Goal: Task Accomplishment & Management: Use online tool/utility

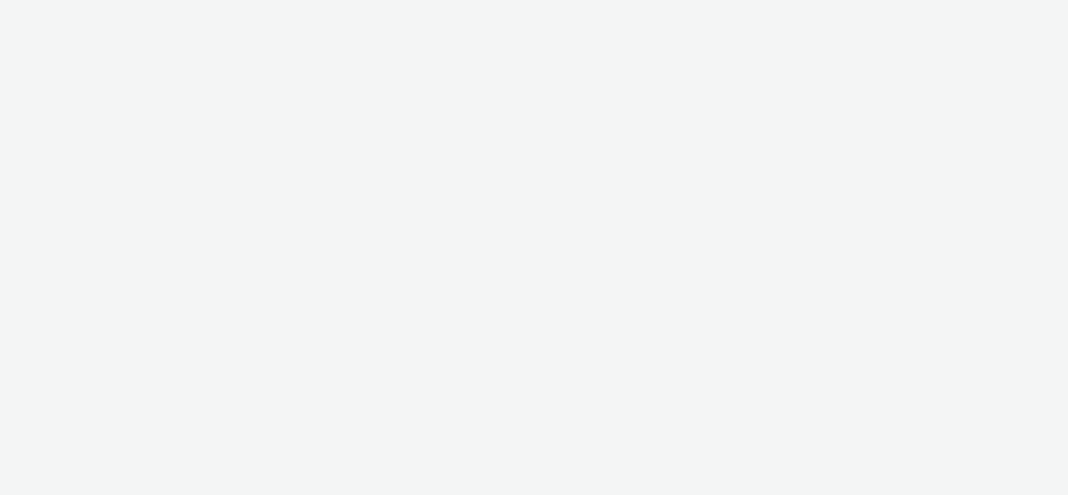
select select "1d1085ae-99c9-479d-9fdd-995ae8fc0774"
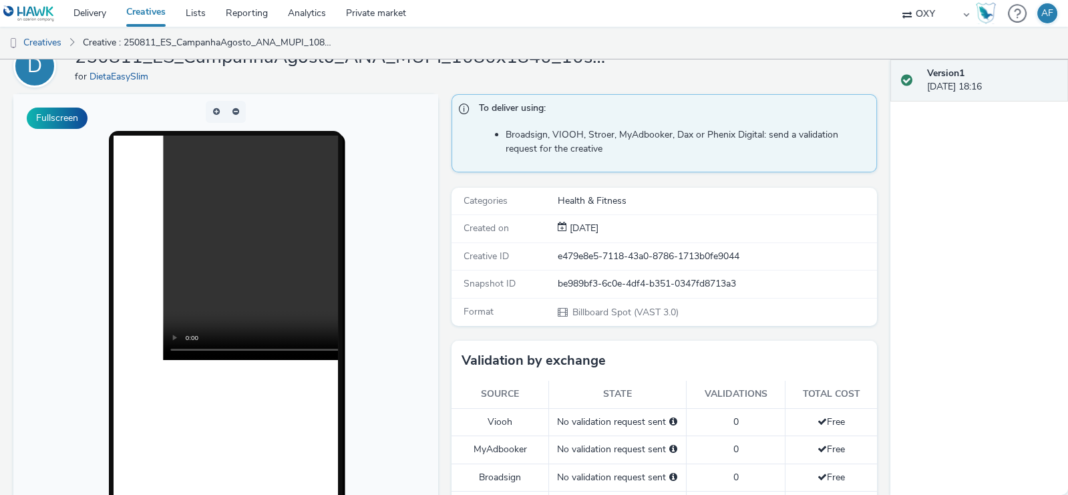
scroll to position [156, 0]
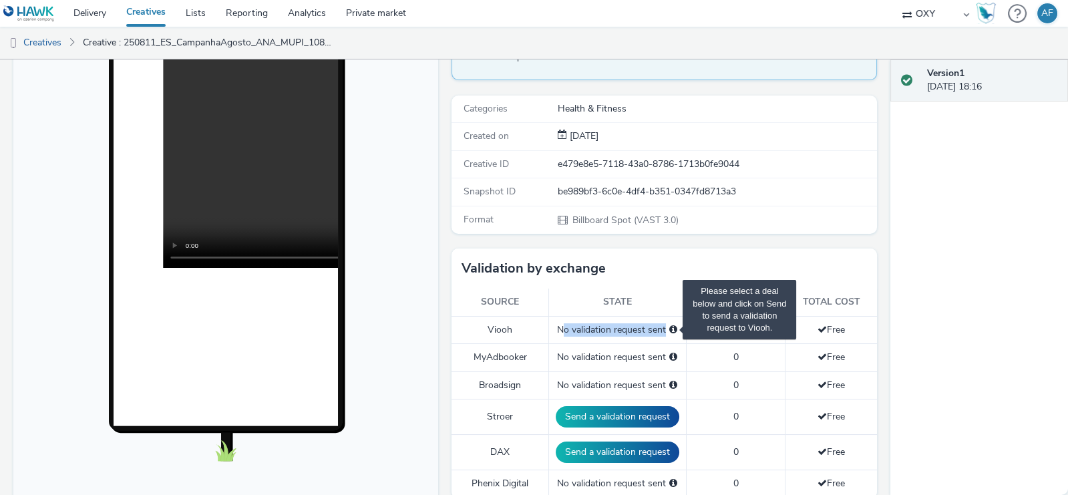
drag, startPoint x: 562, startPoint y: 330, endPoint x: 674, endPoint y: 330, distance: 112.8
click at [674, 330] on div "No validation request sent" at bounding box center [618, 329] width 124 height 13
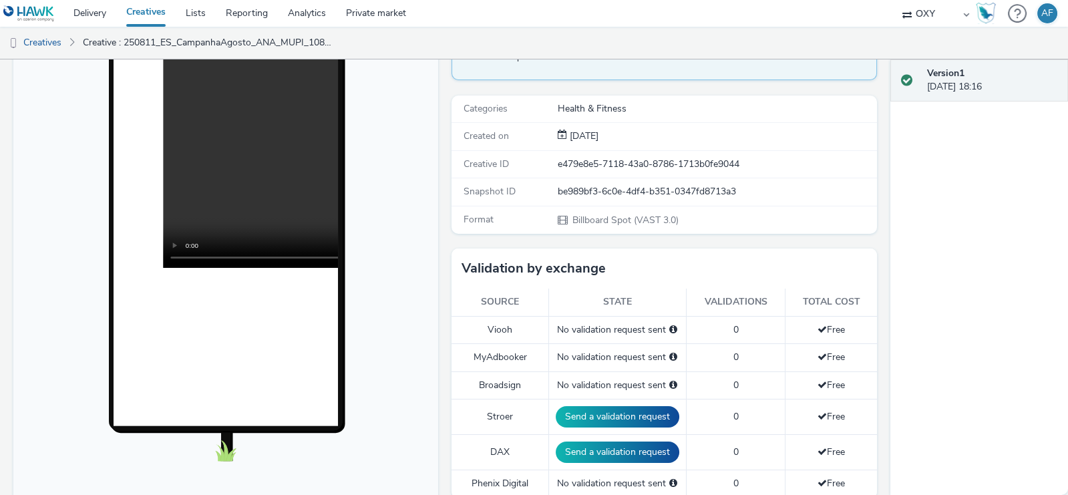
click at [671, 297] on th "State" at bounding box center [617, 301] width 138 height 27
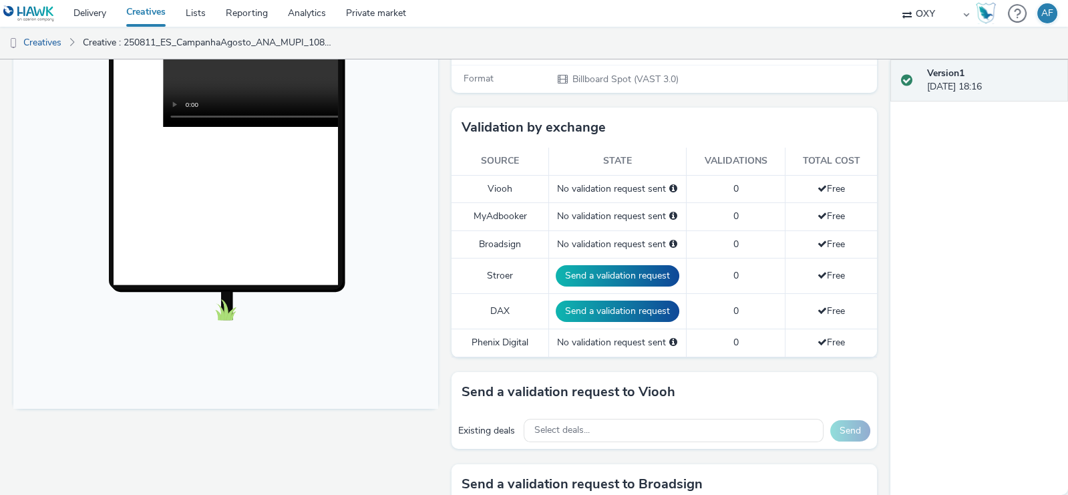
scroll to position [298, 0]
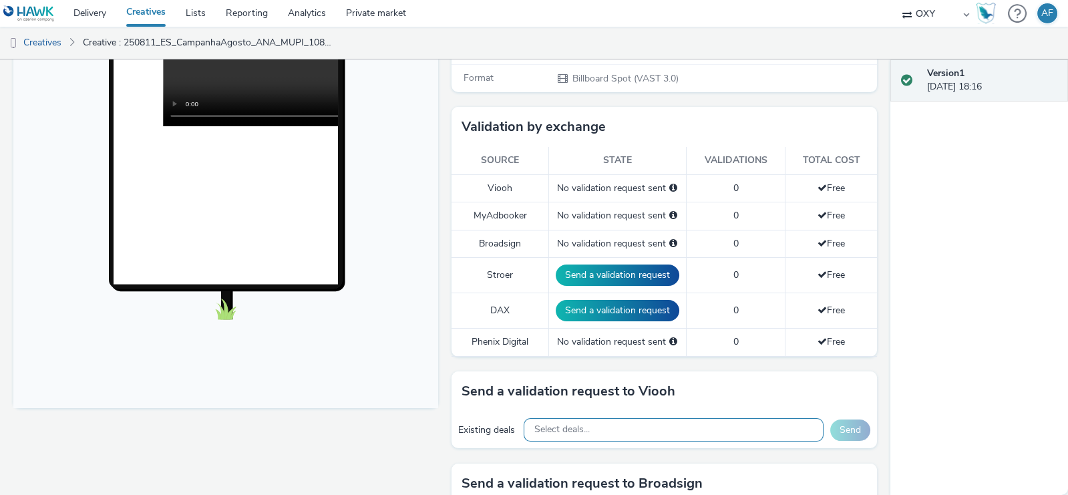
click at [644, 422] on div "Select deals..." at bounding box center [673, 429] width 300 height 23
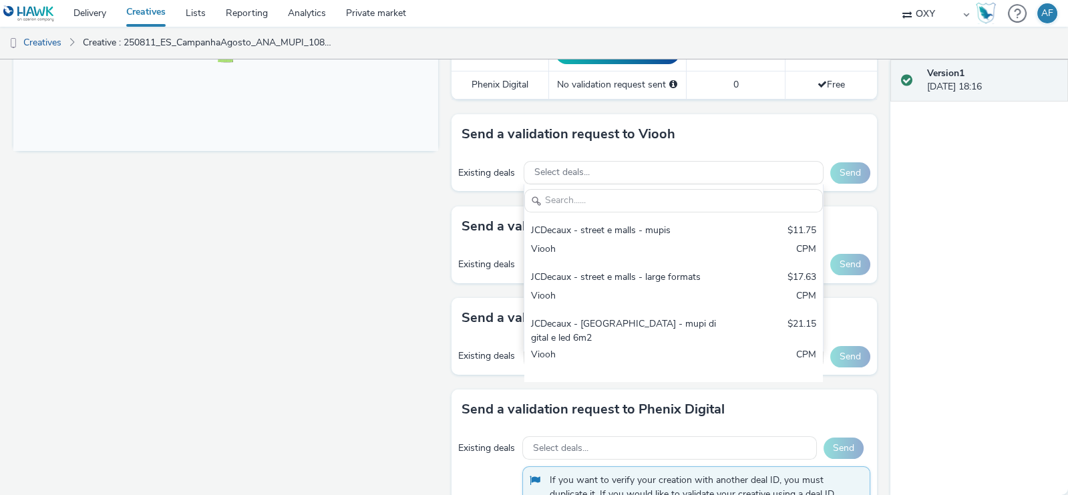
scroll to position [562, 0]
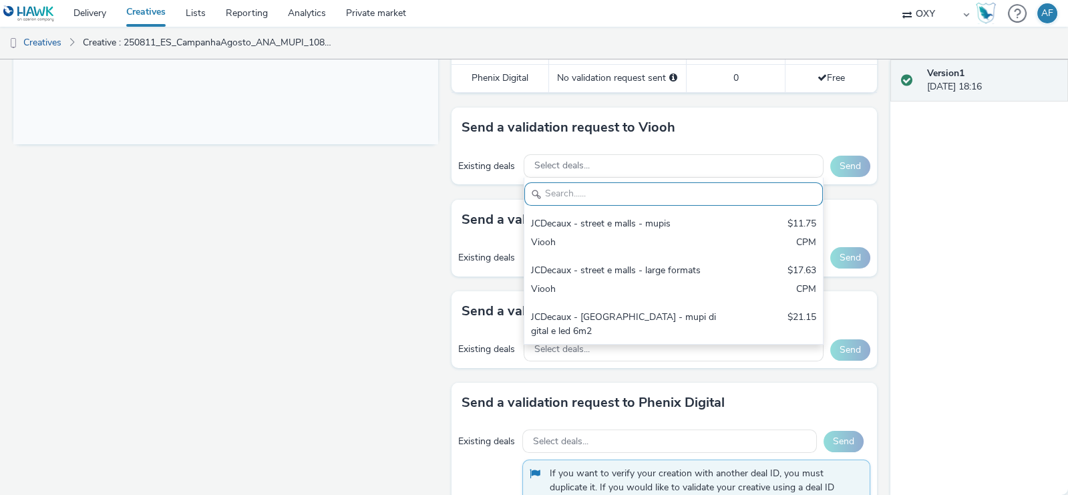
click at [507, 148] on div "Existing deals Select deals... JCDecaux - street e malls - mupis $11.75 Viooh C…" at bounding box center [663, 166] width 425 height 37
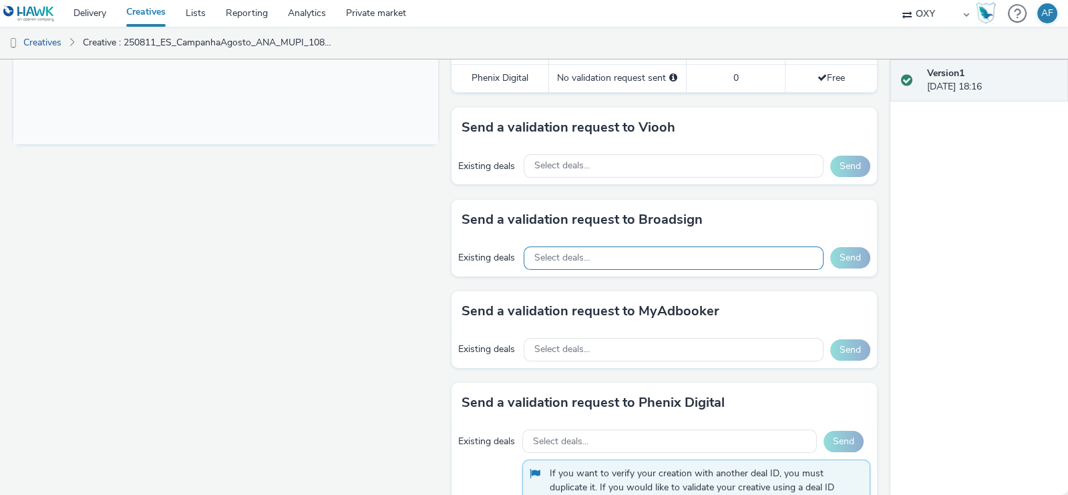
click at [569, 260] on div "Select deals..." at bounding box center [673, 257] width 300 height 23
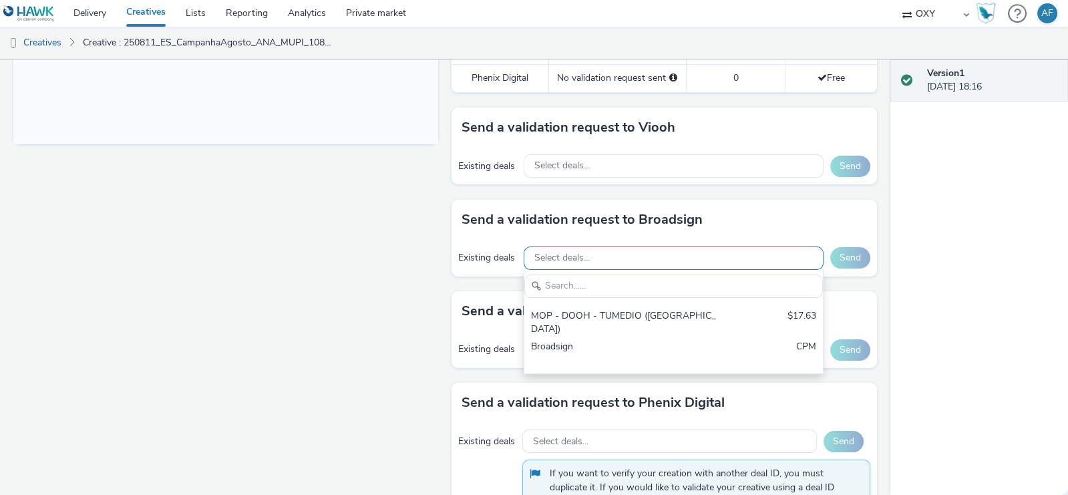
scroll to position [0, 0]
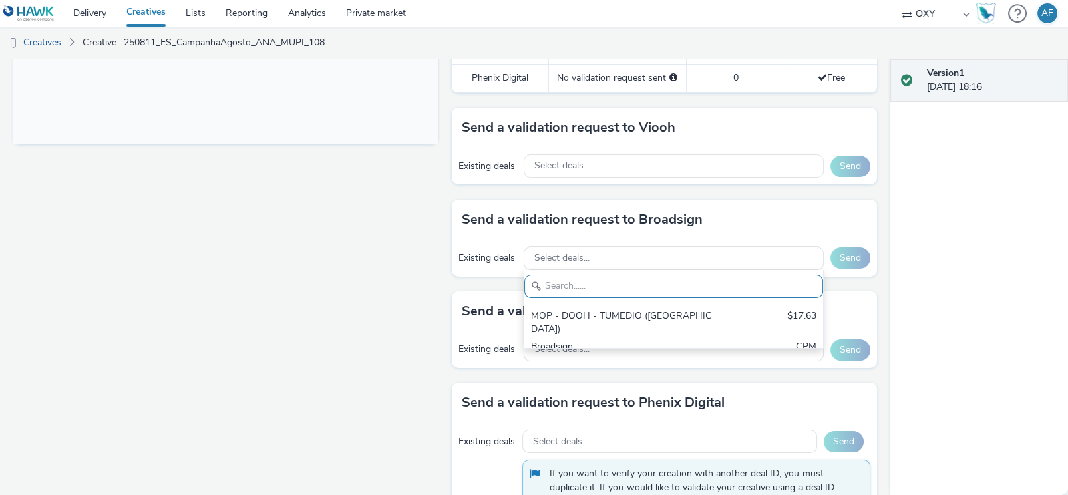
click at [663, 132] on div "Send a validation request to Viooh" at bounding box center [663, 128] width 425 height 40
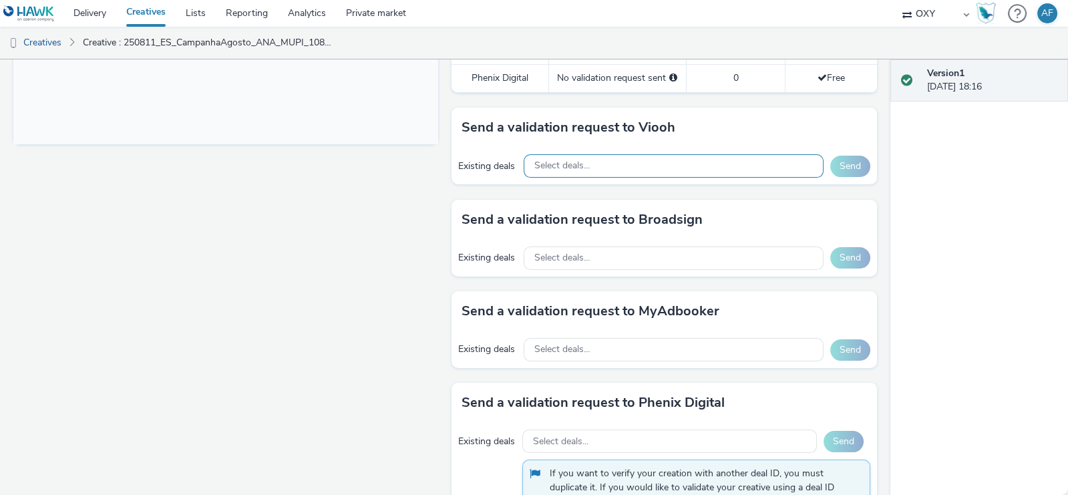
click at [636, 162] on div "Select deals..." at bounding box center [673, 165] width 300 height 23
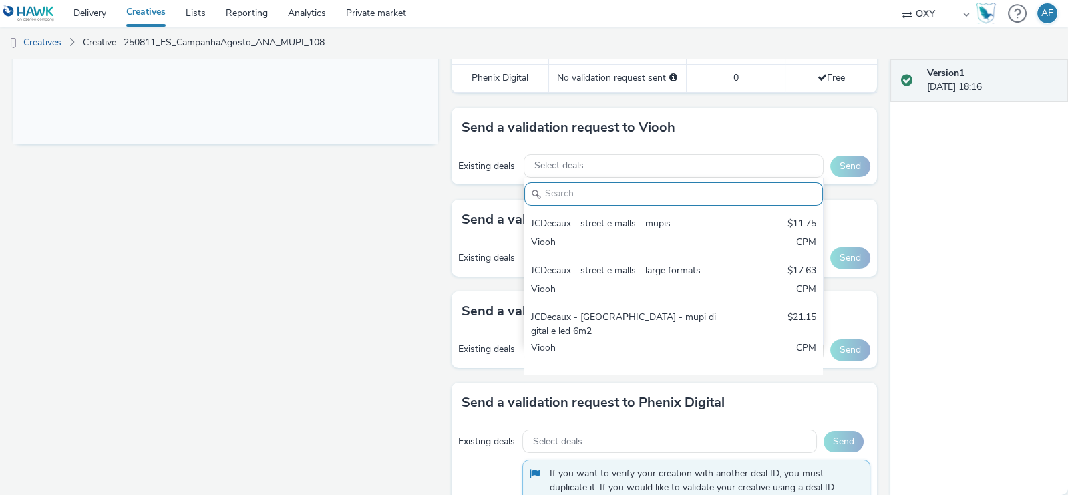
click at [491, 223] on h3 "Send a validation request to Broadsign" at bounding box center [581, 220] width 241 height 20
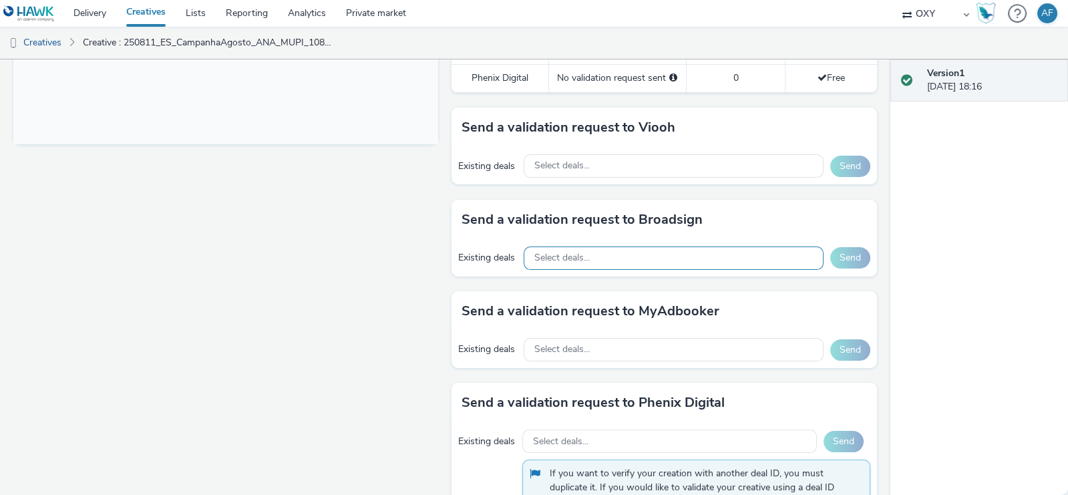
click at [620, 246] on div "Select deals..." at bounding box center [673, 257] width 300 height 23
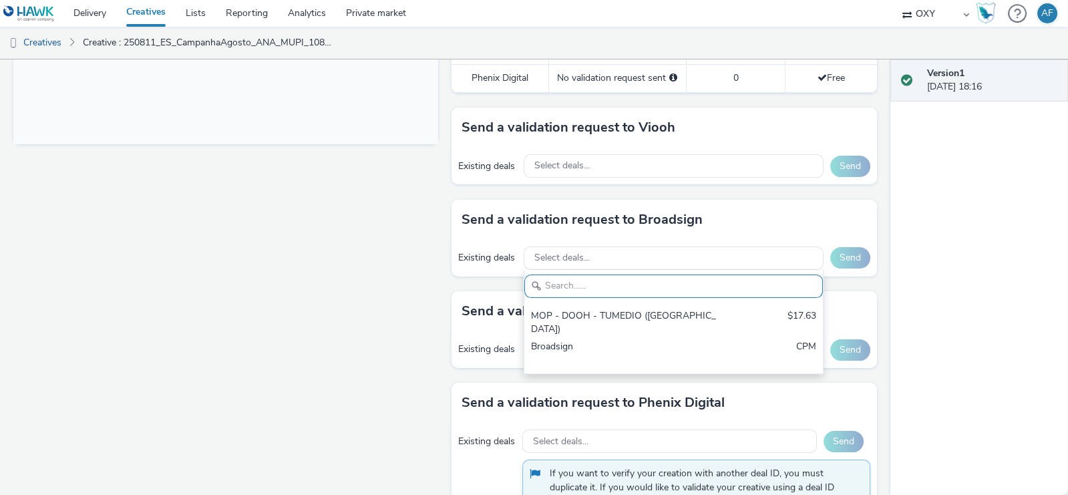
click at [431, 308] on div "Fullscreen" at bounding box center [228, 174] width 431 height 1154
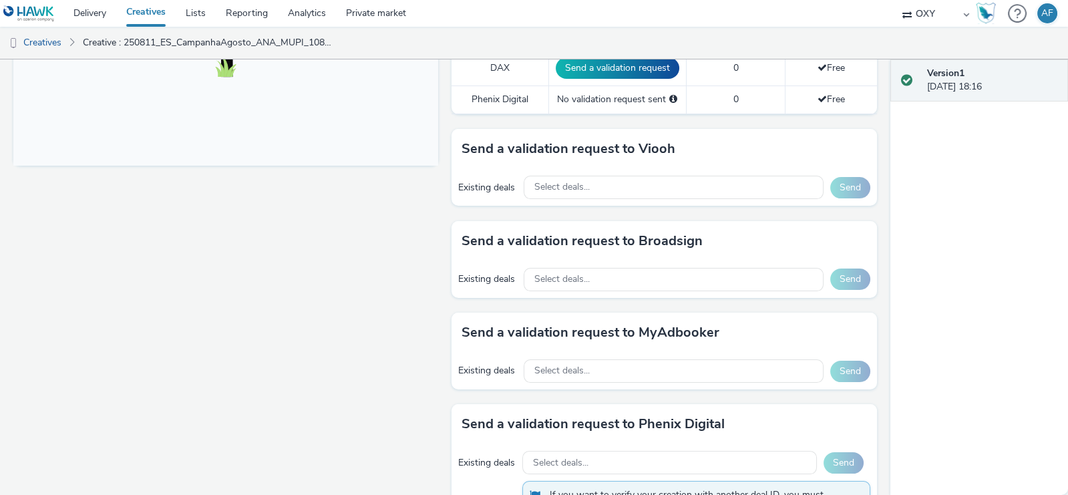
scroll to position [535, 0]
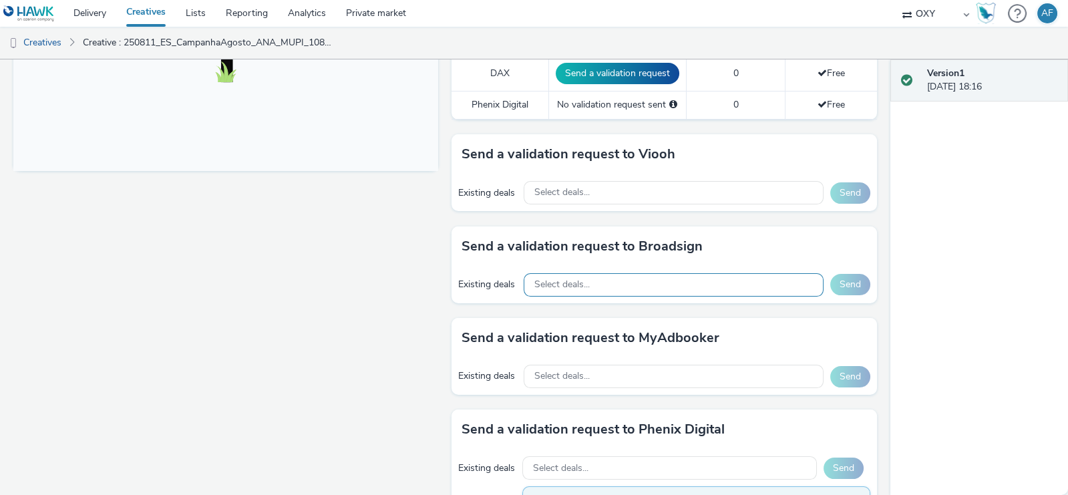
click at [564, 279] on span "Select deals..." at bounding box center [561, 284] width 55 height 11
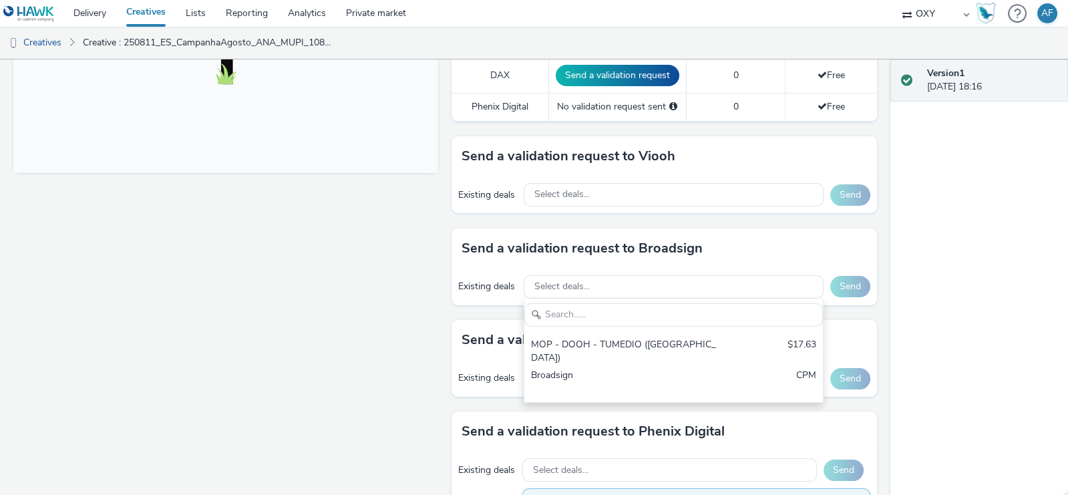
scroll to position [534, 0]
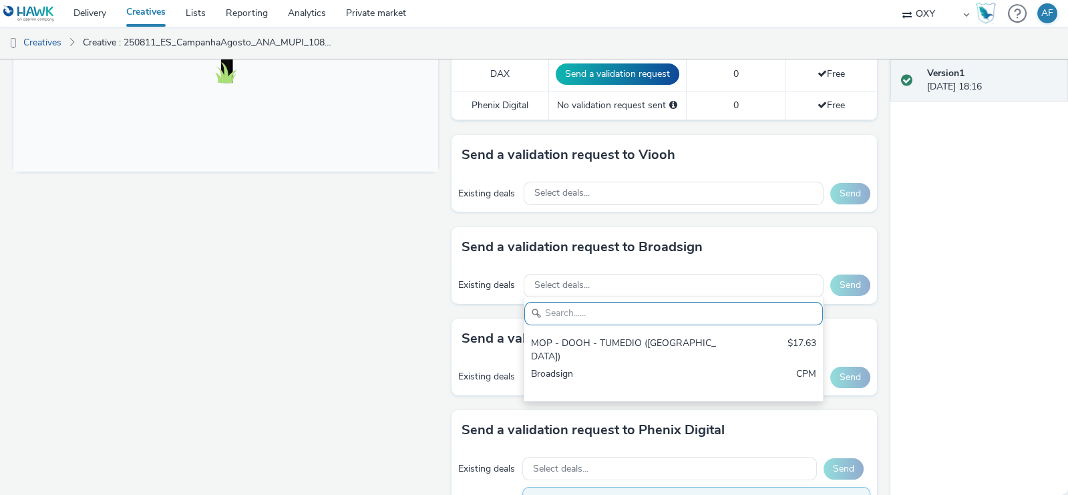
click at [489, 321] on div "Send a validation request to MyAdbooker" at bounding box center [663, 338] width 425 height 40
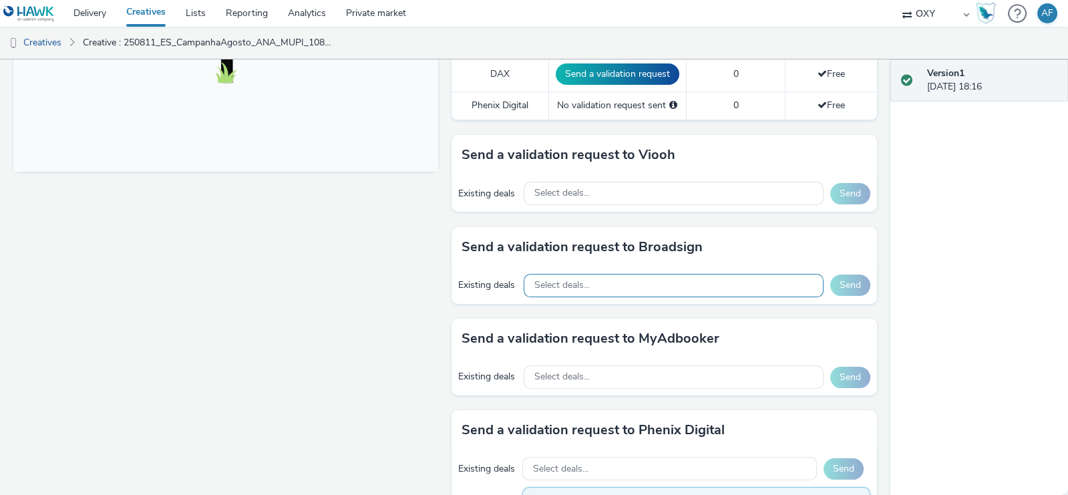
click at [560, 280] on span "Select deals..." at bounding box center [561, 285] width 55 height 11
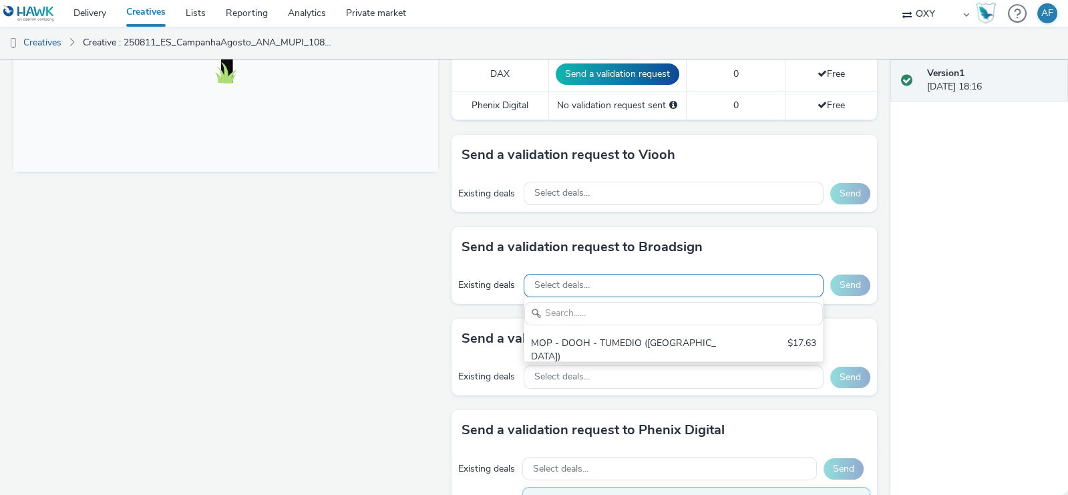
scroll to position [0, 0]
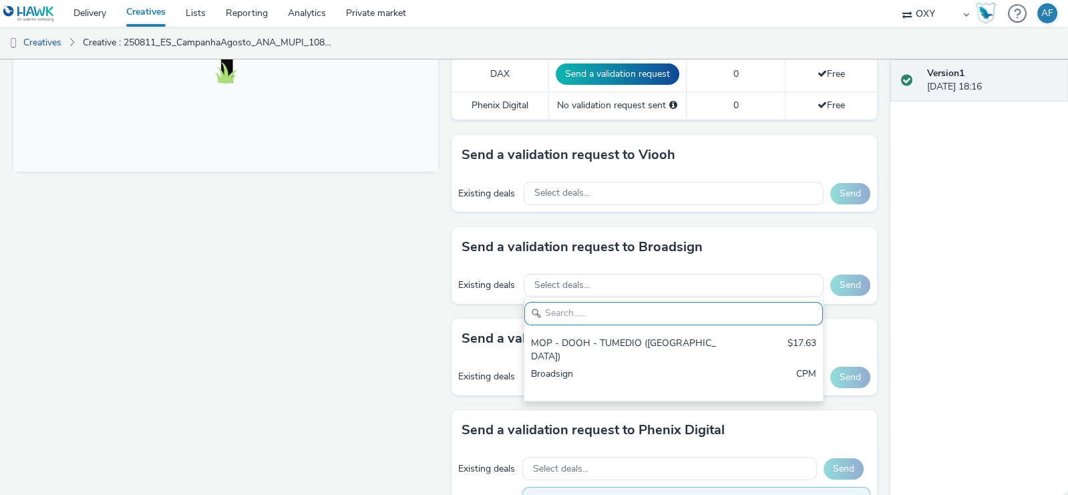
click at [471, 272] on div "Existing deals Select deals... [GEOGRAPHIC_DATA] ([GEOGRAPHIC_DATA]) $17.63 Bro…" at bounding box center [663, 285] width 425 height 37
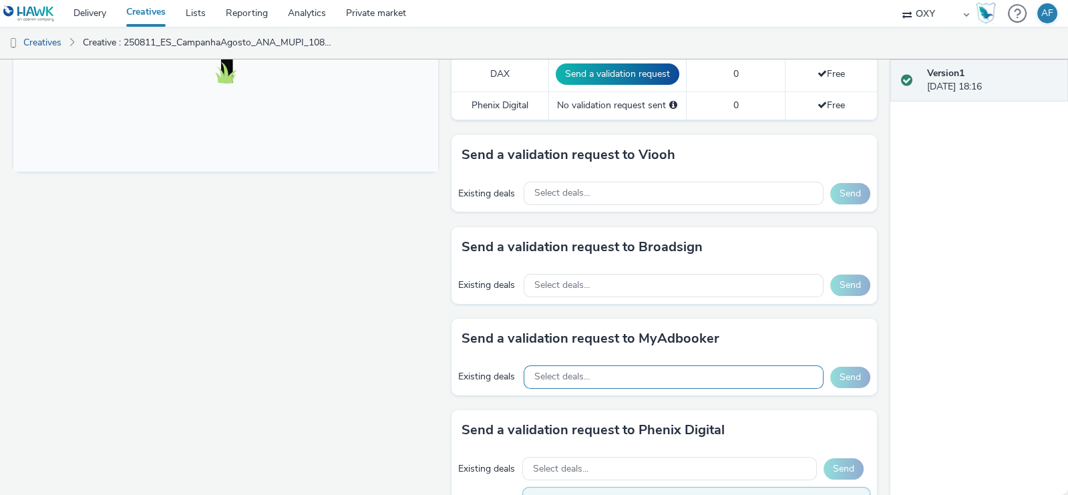
click at [576, 371] on span "Select deals..." at bounding box center [561, 376] width 55 height 11
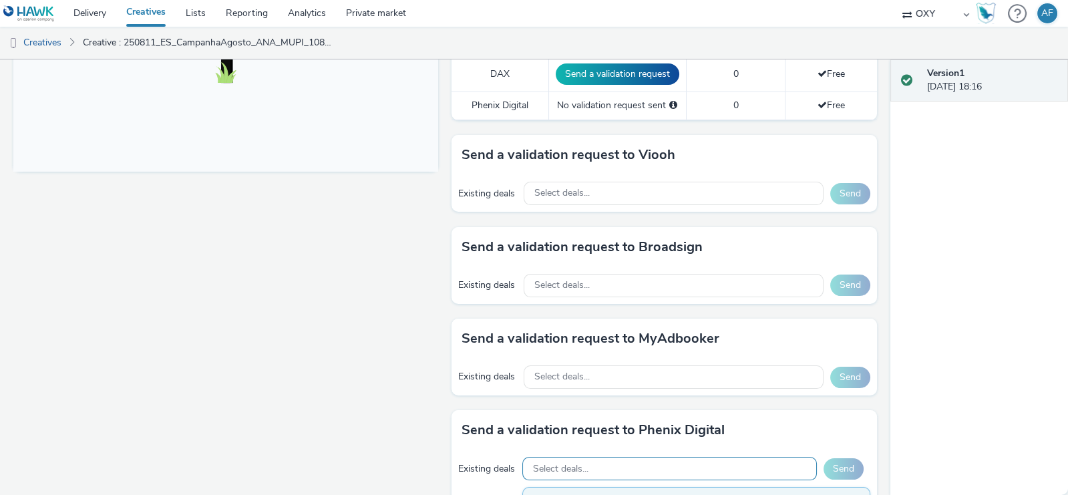
click at [564, 457] on div "Select deals..." at bounding box center [669, 468] width 294 height 23
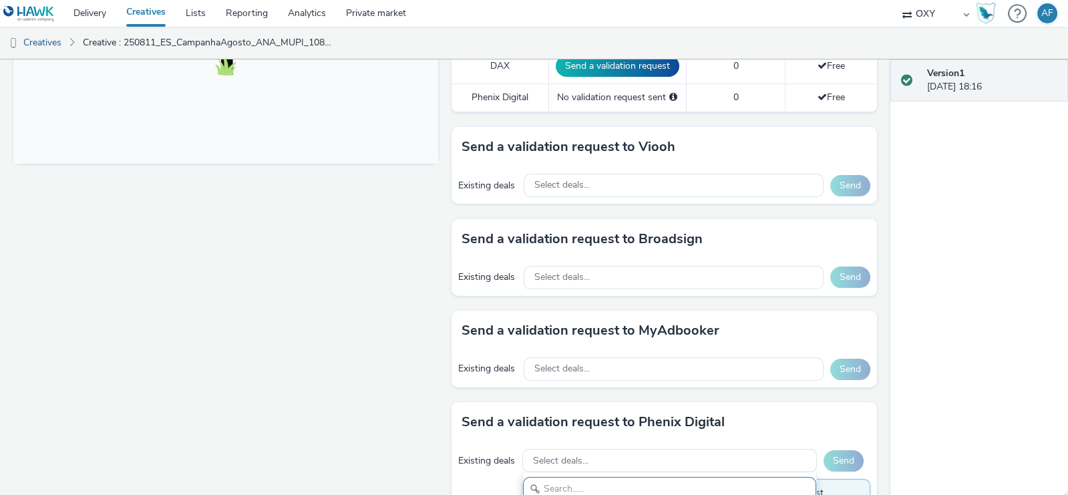
click at [505, 425] on h3 "Send a validation request to Phenix Digital" at bounding box center [592, 422] width 263 height 20
click at [576, 272] on span "Select deals..." at bounding box center [561, 277] width 55 height 11
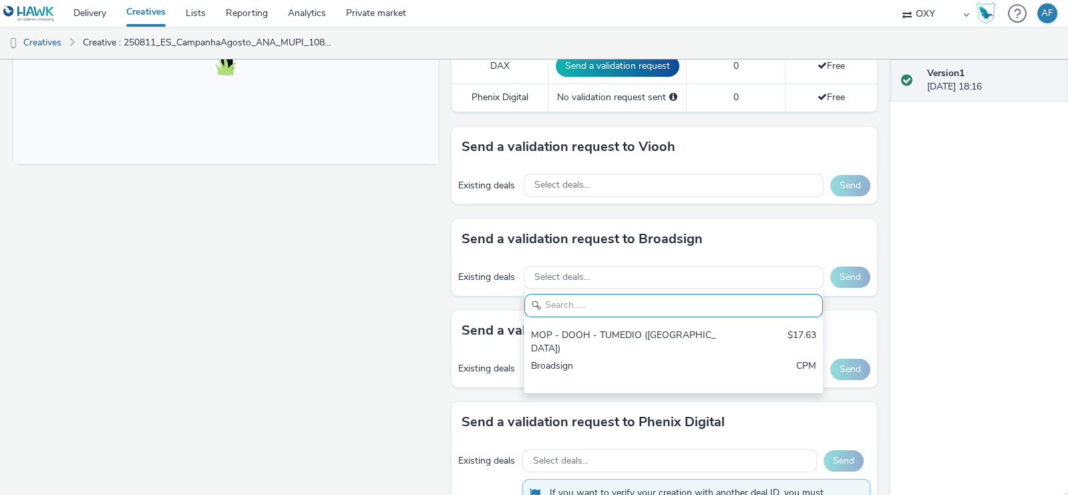
click at [487, 259] on div "Existing deals Select deals... [GEOGRAPHIC_DATA] ([GEOGRAPHIC_DATA]) $17.63 Bro…" at bounding box center [663, 277] width 425 height 37
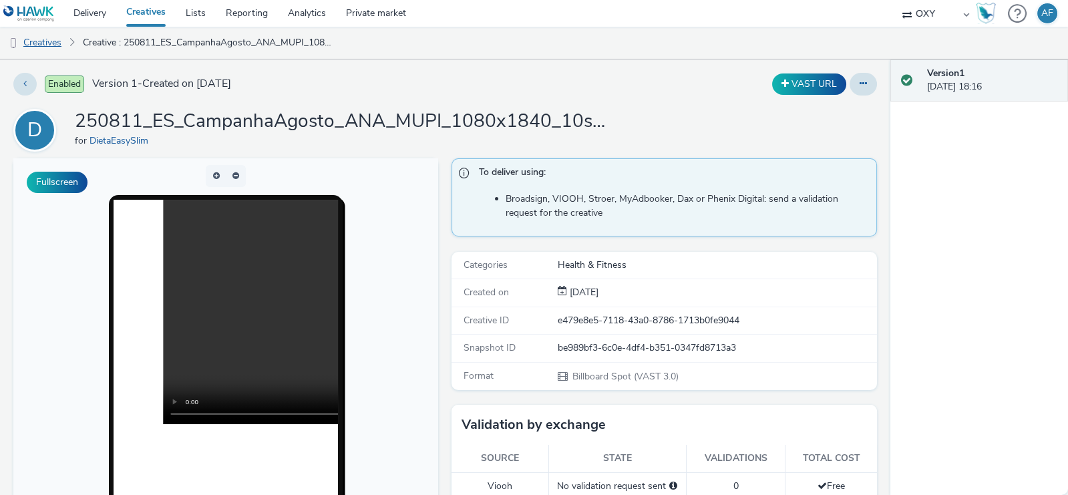
click at [53, 45] on link "Creatives" at bounding box center [34, 43] width 68 height 32
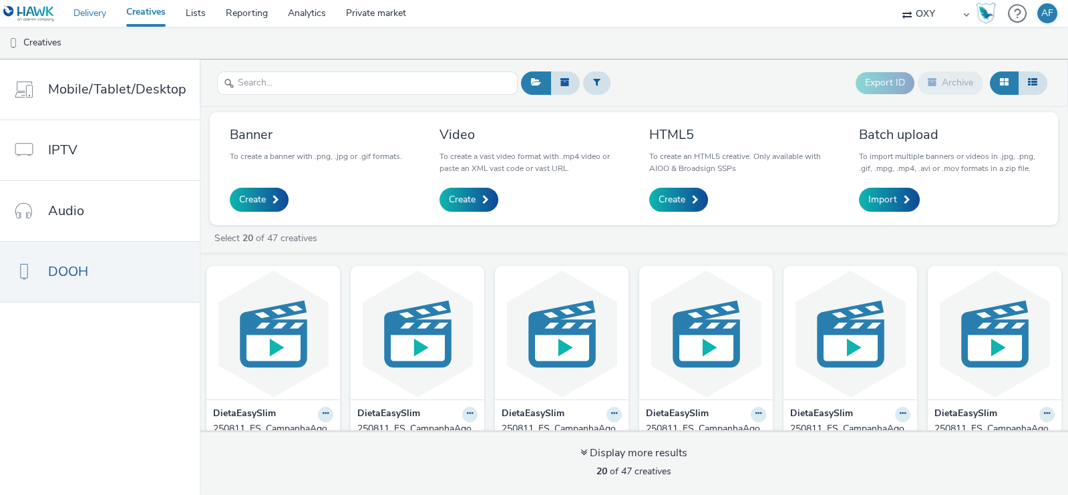
click at [85, 15] on link "Delivery" at bounding box center [89, 13] width 53 height 27
